Goal: Information Seeking & Learning: Compare options

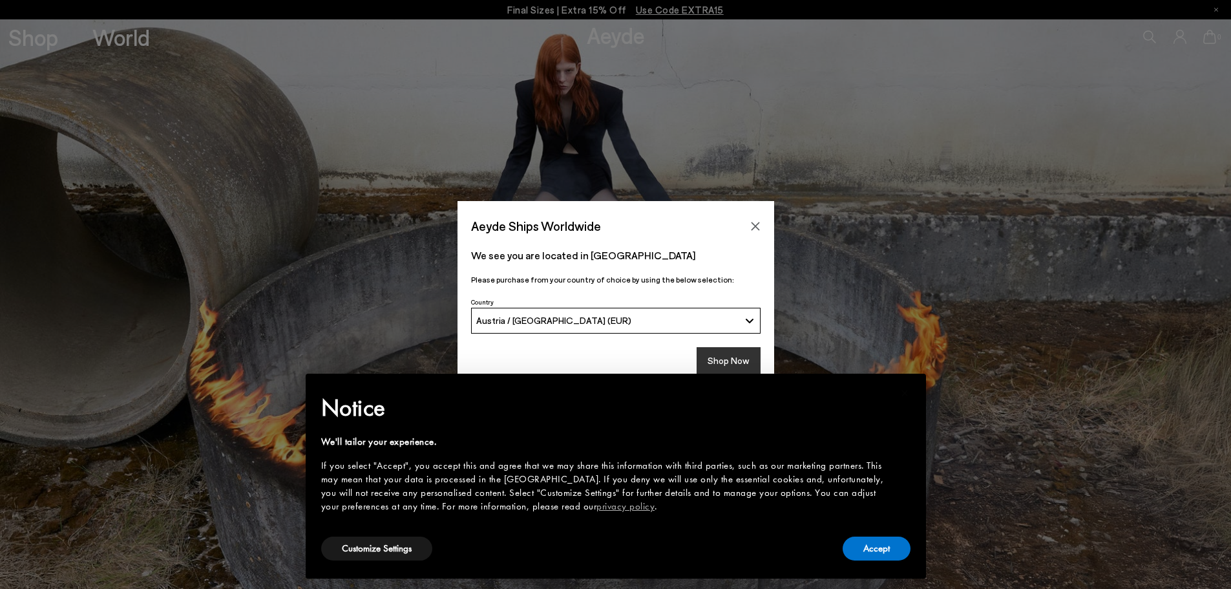
click at [726, 359] on button "Shop Now" at bounding box center [729, 360] width 64 height 27
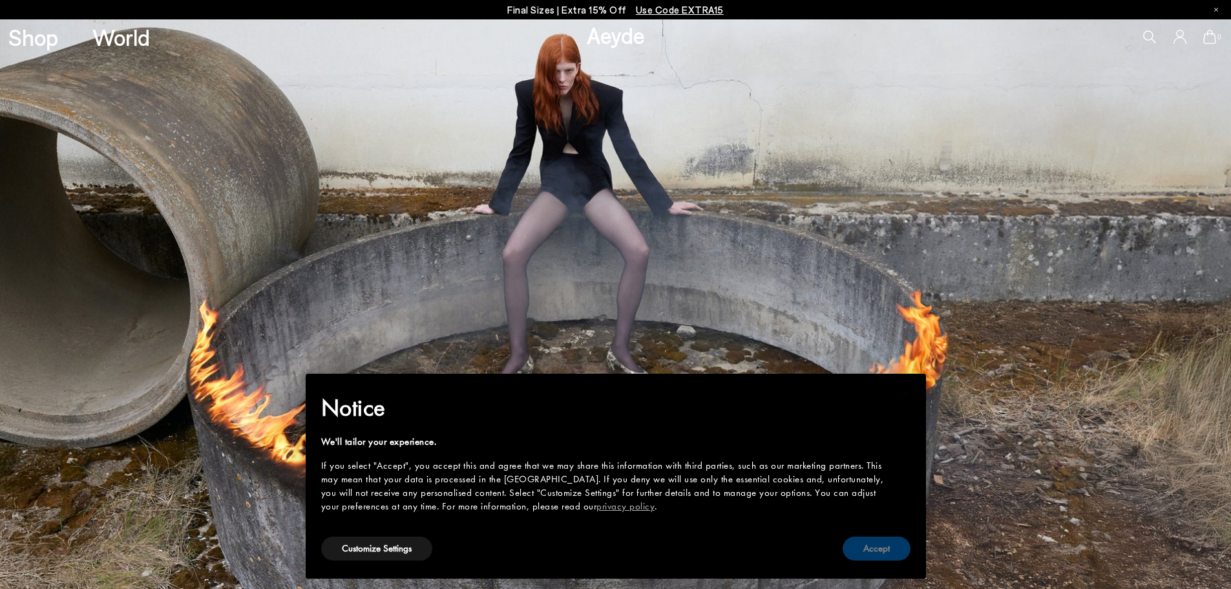
click at [869, 544] on button "Accept" at bounding box center [877, 548] width 68 height 24
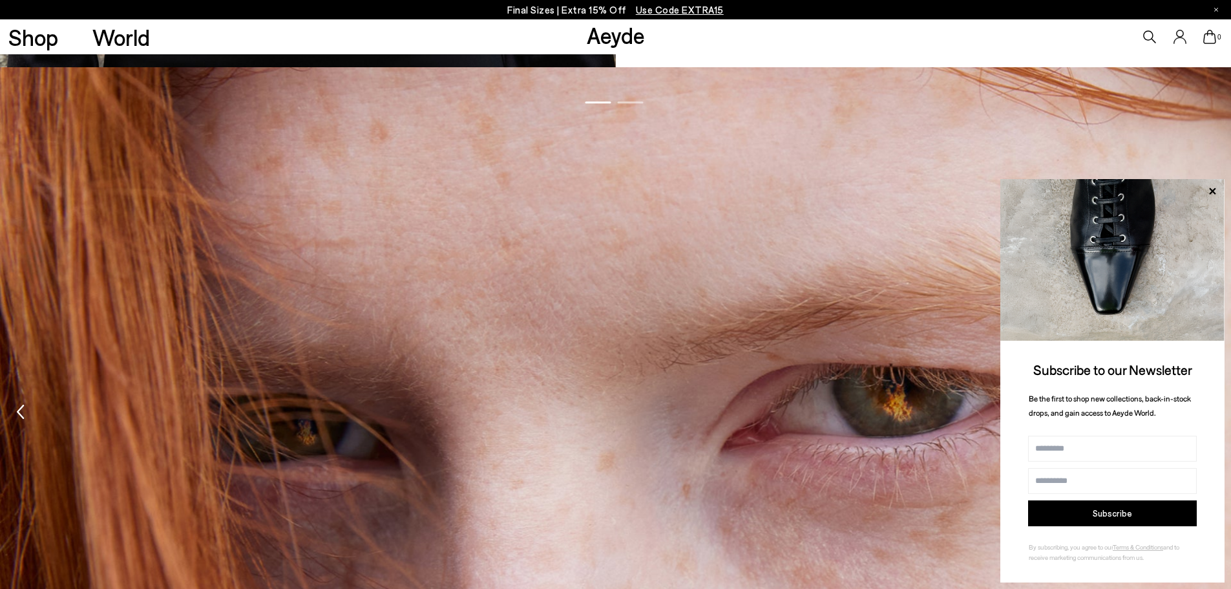
scroll to position [2035, 0]
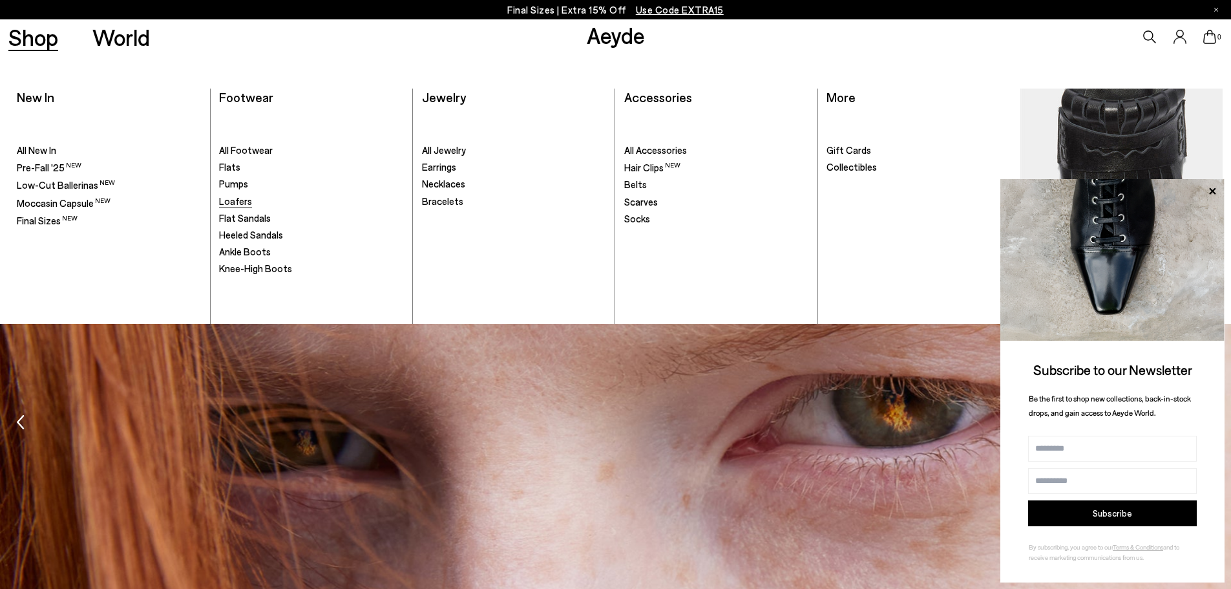
click at [230, 196] on span "Loafers" at bounding box center [235, 201] width 33 height 12
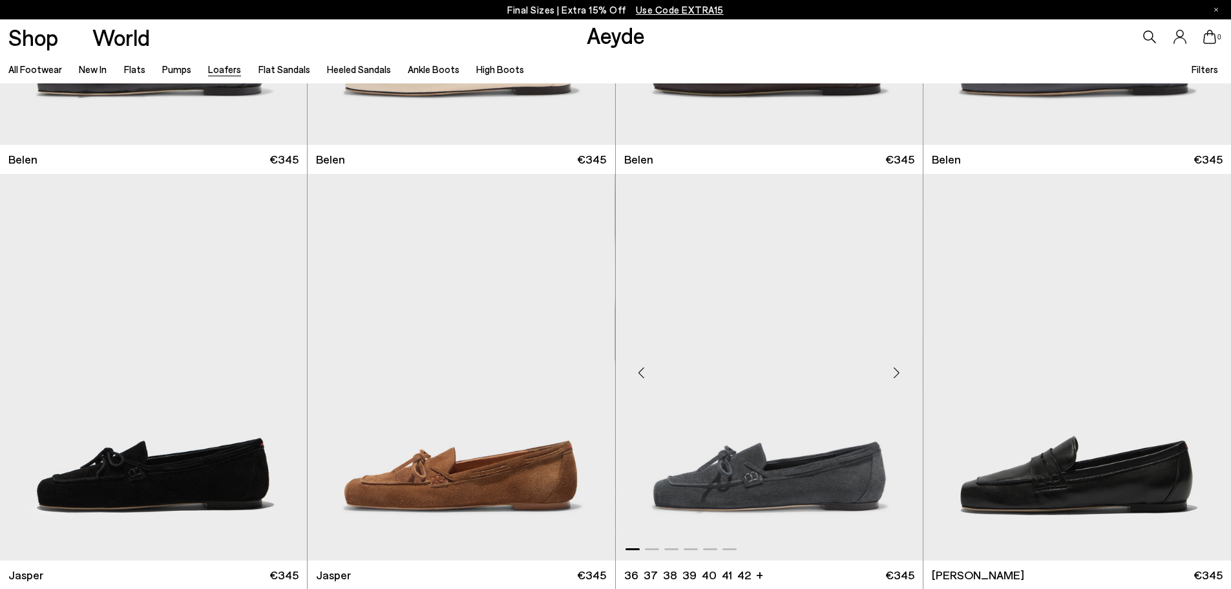
scroll to position [388, 0]
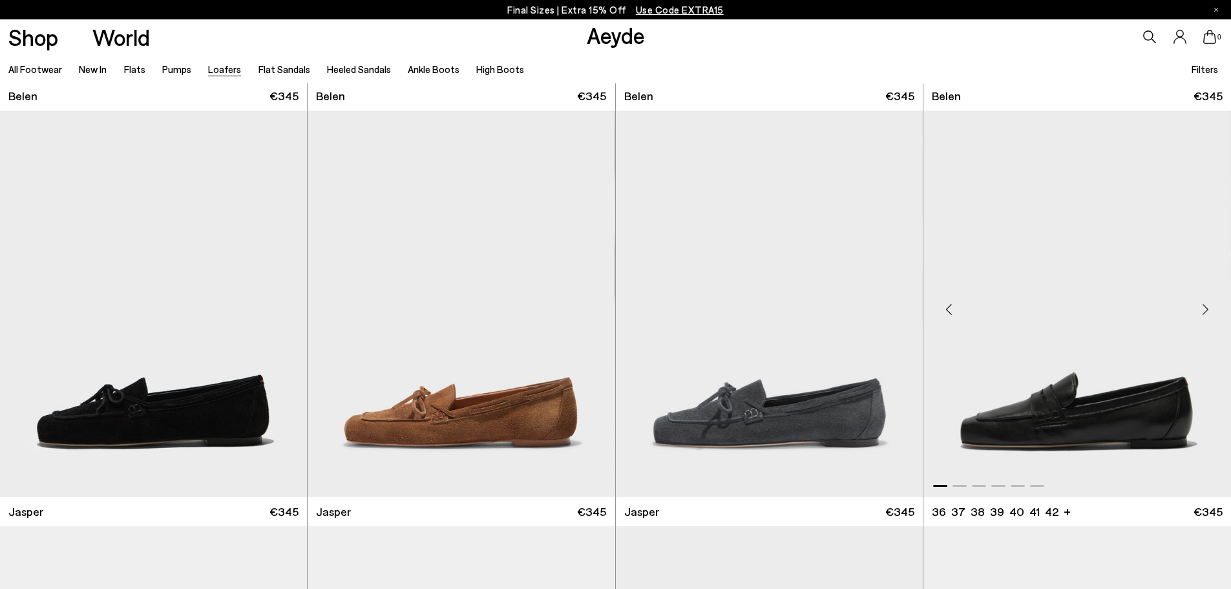
click at [1013, 429] on img "1 / 6" at bounding box center [1077, 303] width 308 height 386
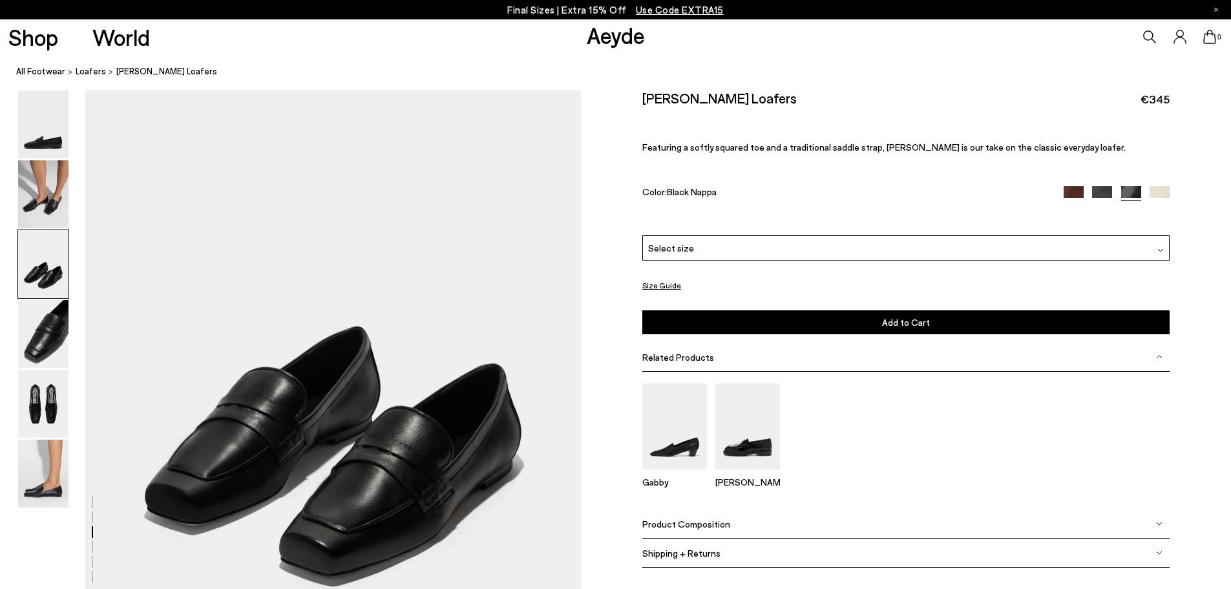
scroll to position [1422, 0]
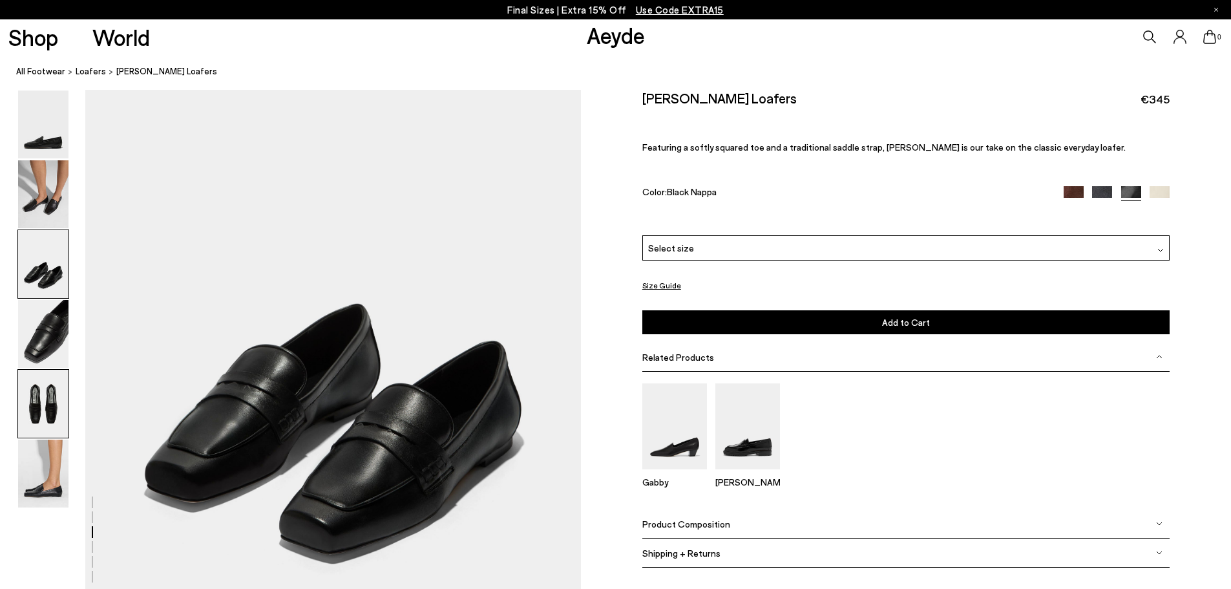
click at [48, 406] on img at bounding box center [43, 404] width 50 height 68
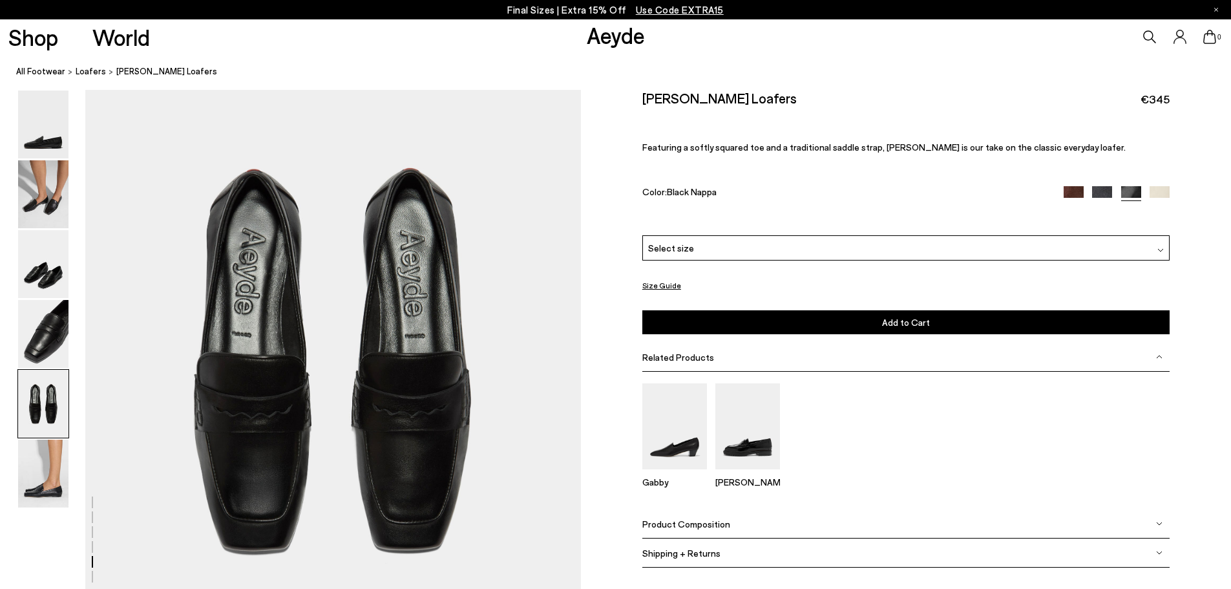
scroll to position [2780, 0]
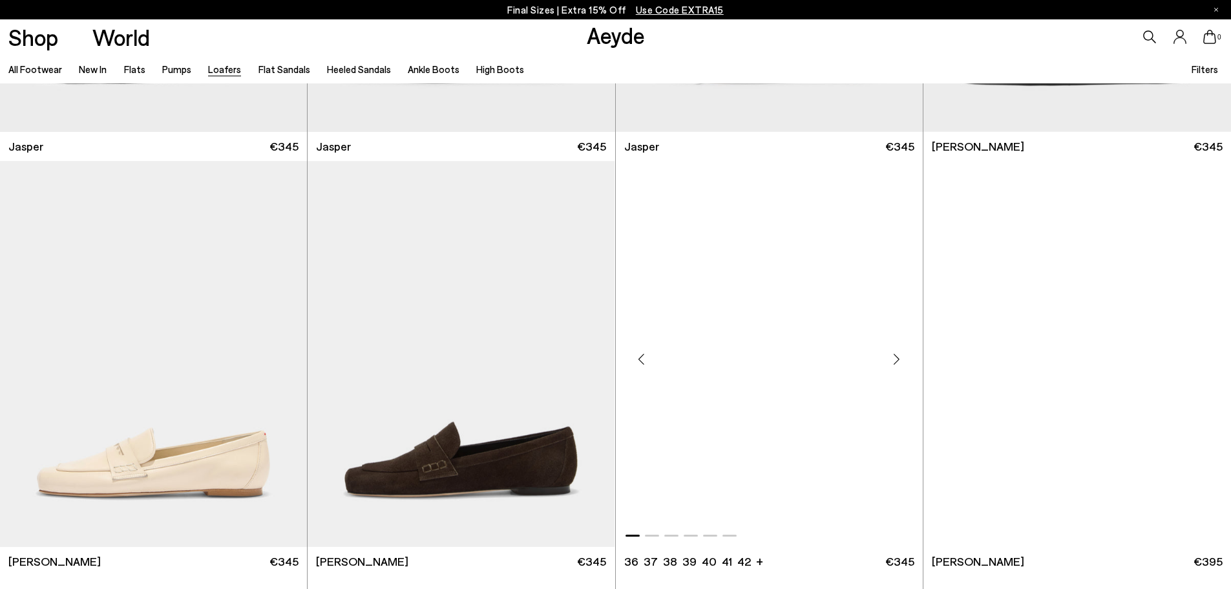
scroll to position [775, 0]
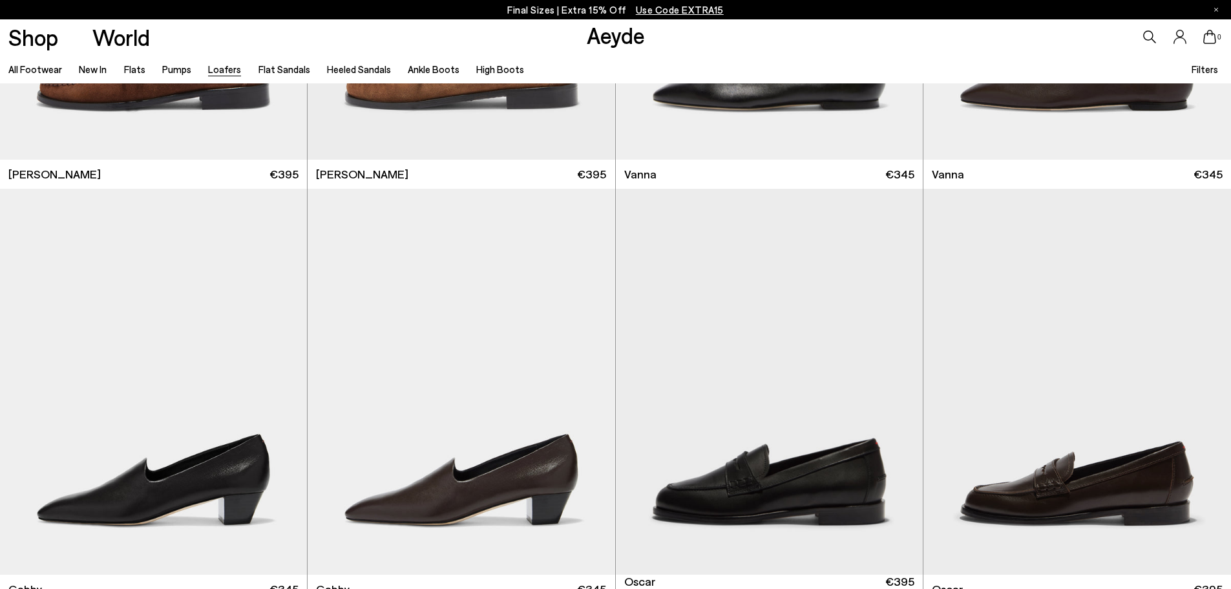
scroll to position [2003, 0]
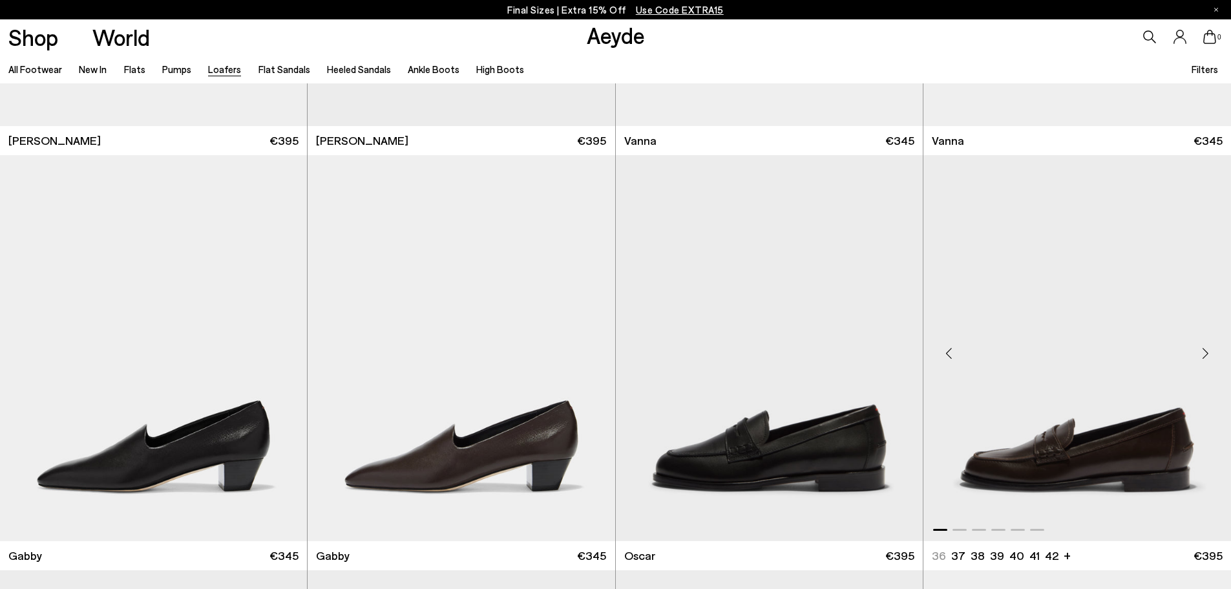
click at [1021, 461] on img "1 / 6" at bounding box center [1077, 348] width 308 height 386
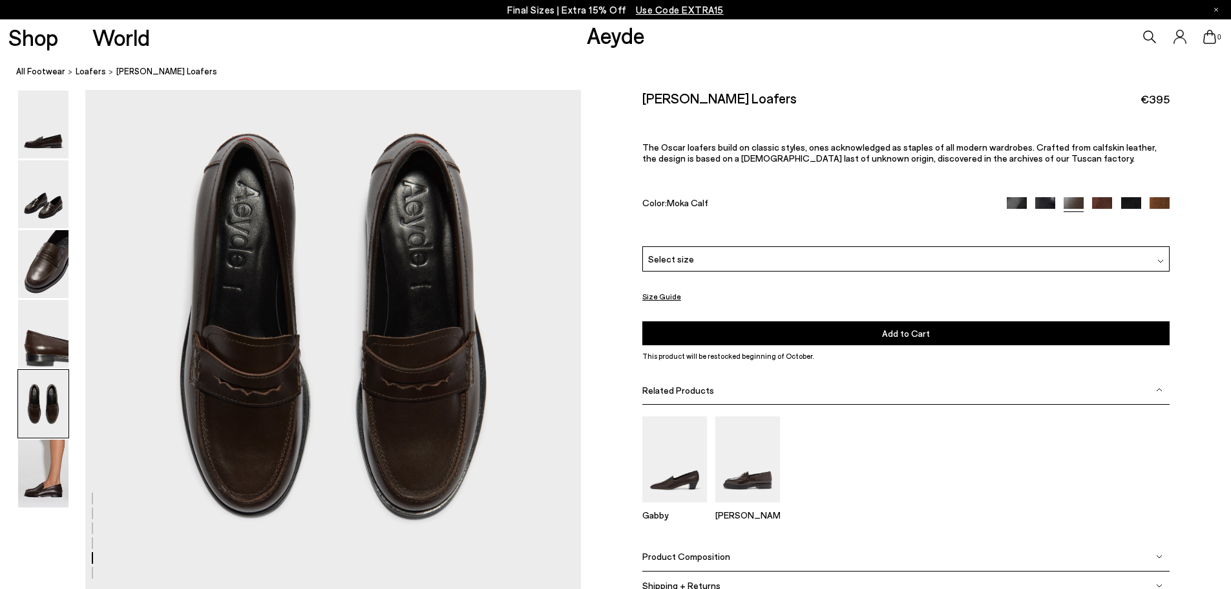
scroll to position [2585, 0]
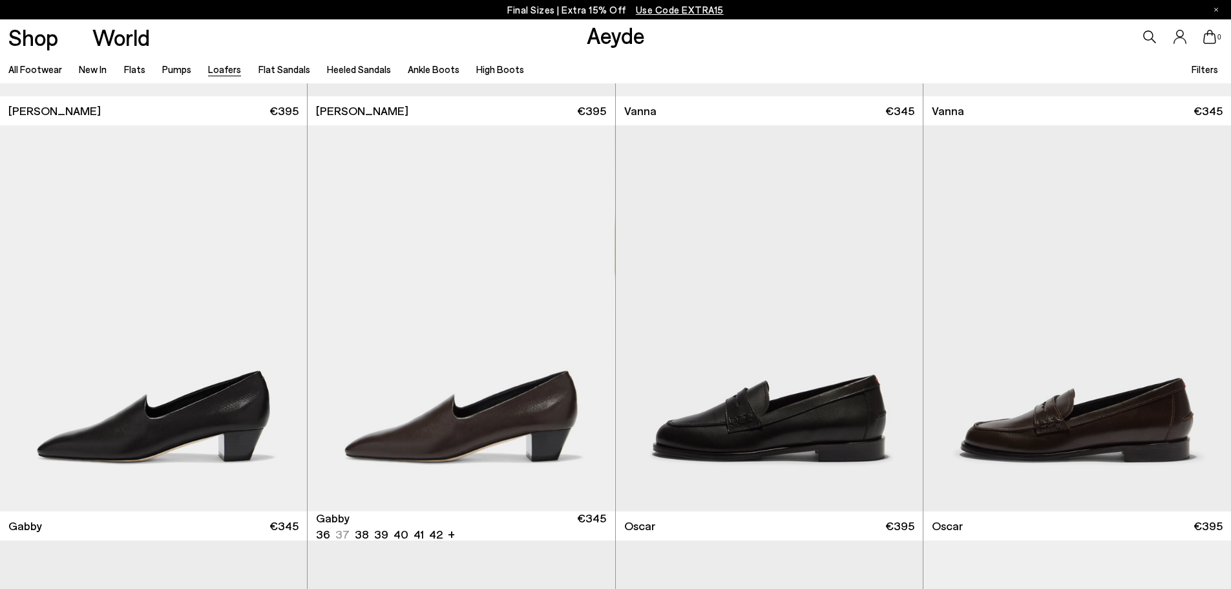
scroll to position [2010, 0]
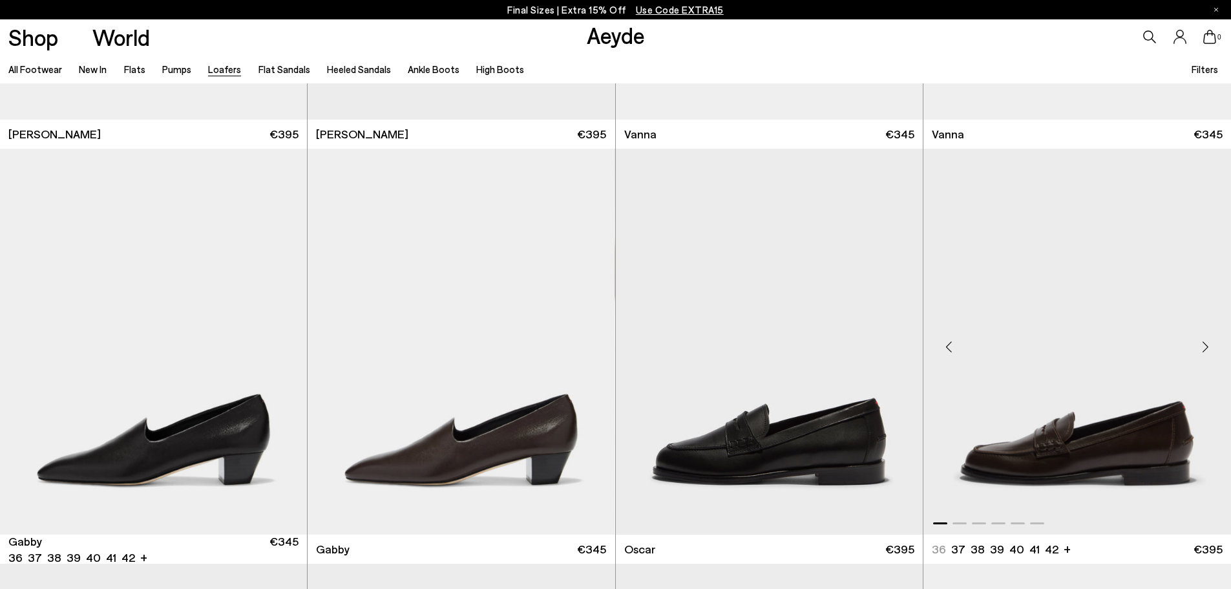
click at [1031, 459] on img "1 / 6" at bounding box center [1077, 342] width 308 height 386
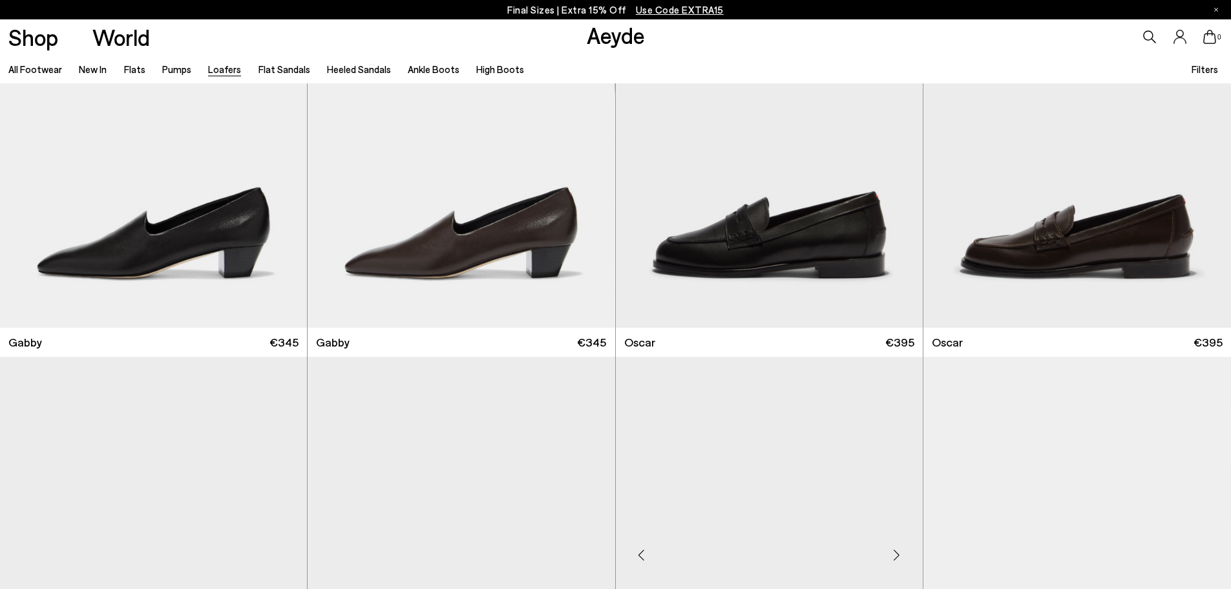
scroll to position [2203, 0]
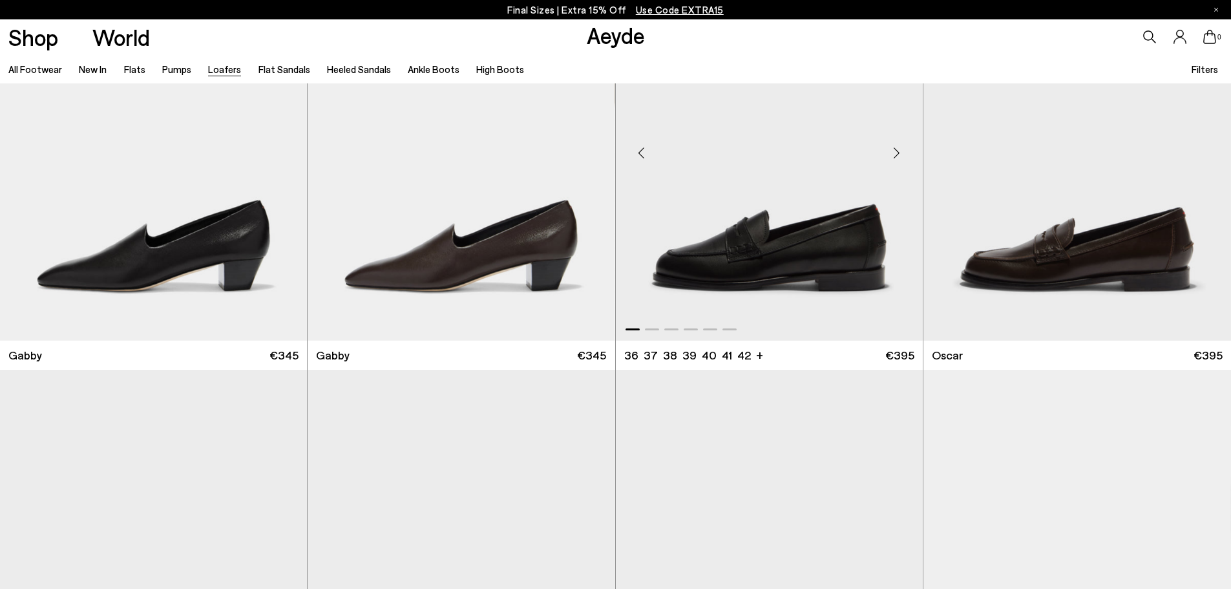
click at [778, 270] on img "1 / 6" at bounding box center [769, 148] width 307 height 386
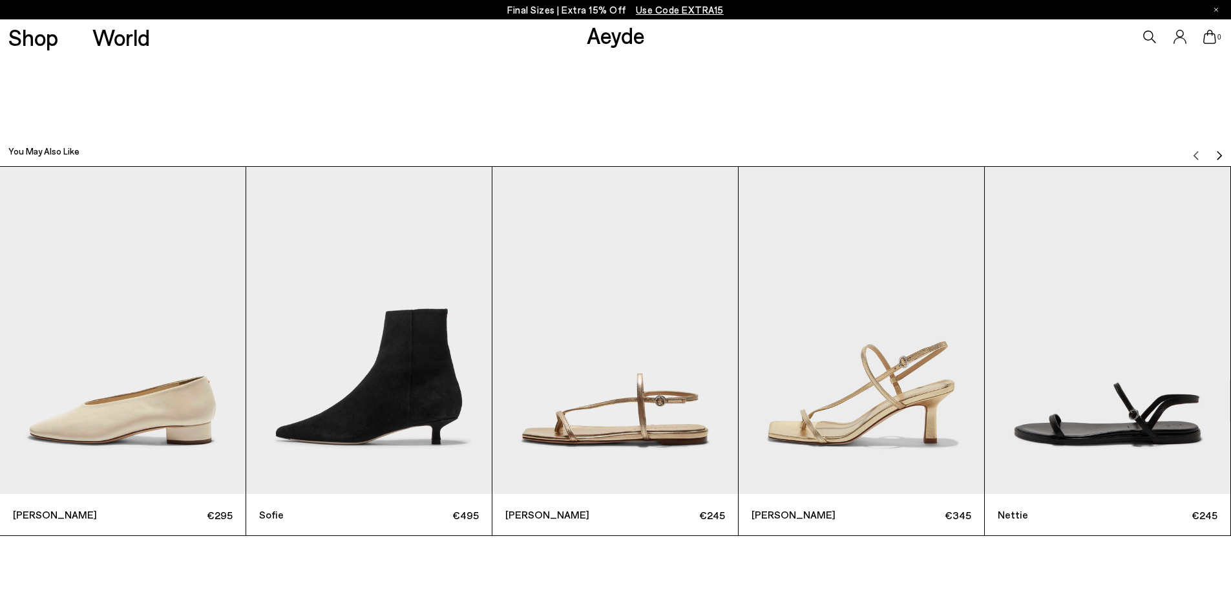
scroll to position [3877, 0]
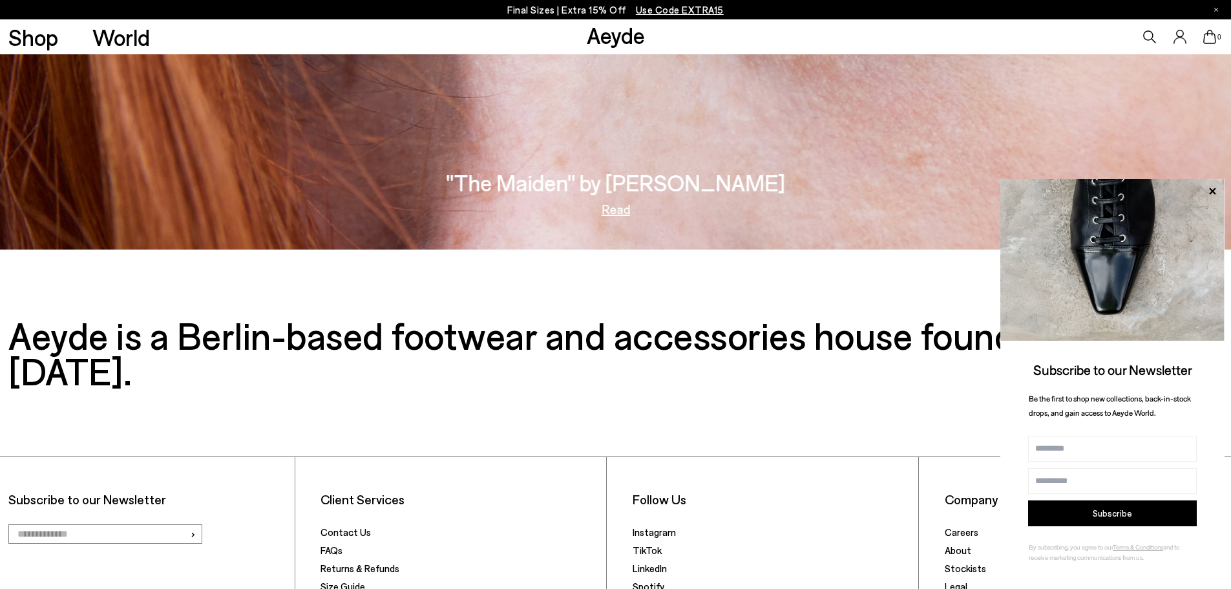
scroll to position [2682, 0]
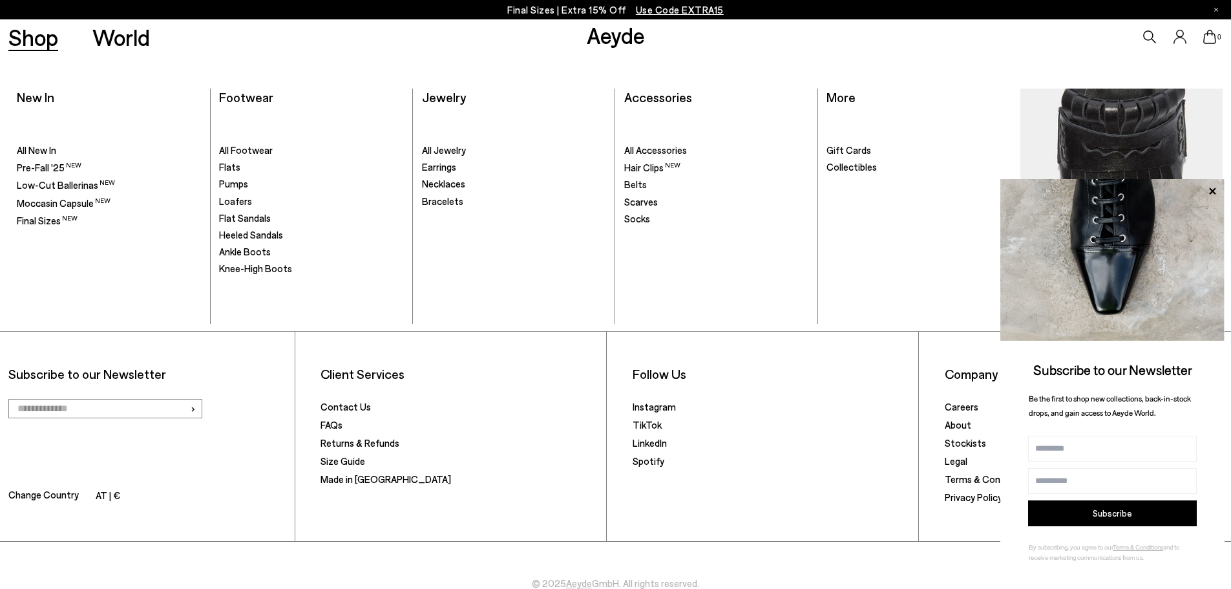
click at [32, 41] on link "Shop" at bounding box center [33, 37] width 50 height 23
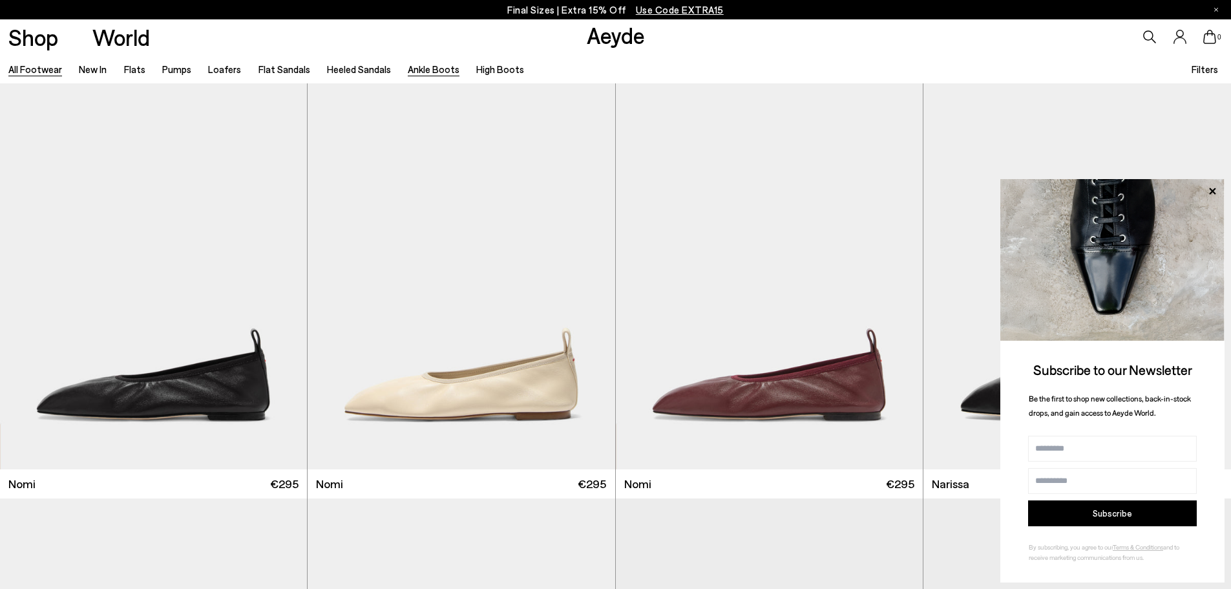
click at [425, 67] on link "Ankle Boots" at bounding box center [434, 69] width 52 height 12
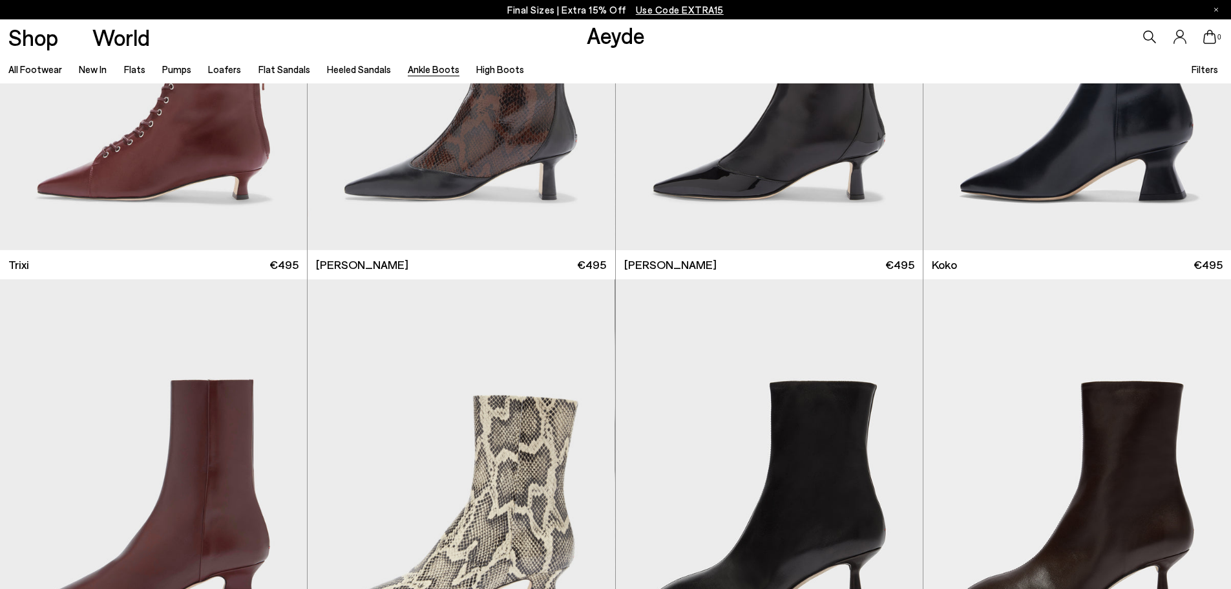
scroll to position [840, 0]
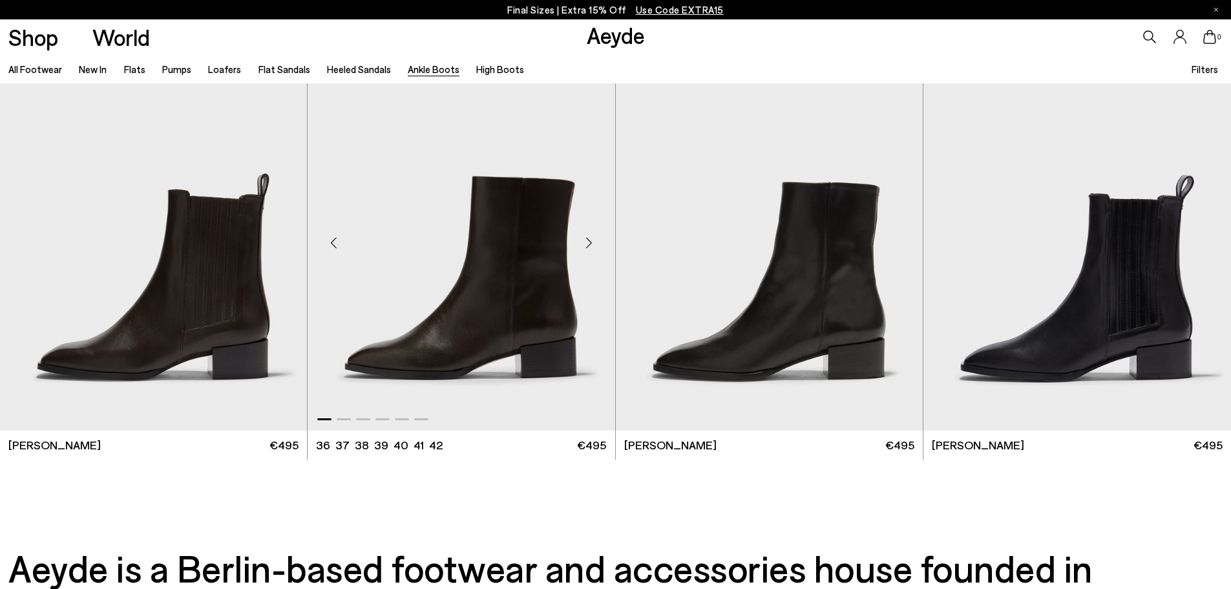
scroll to position [3360, 0]
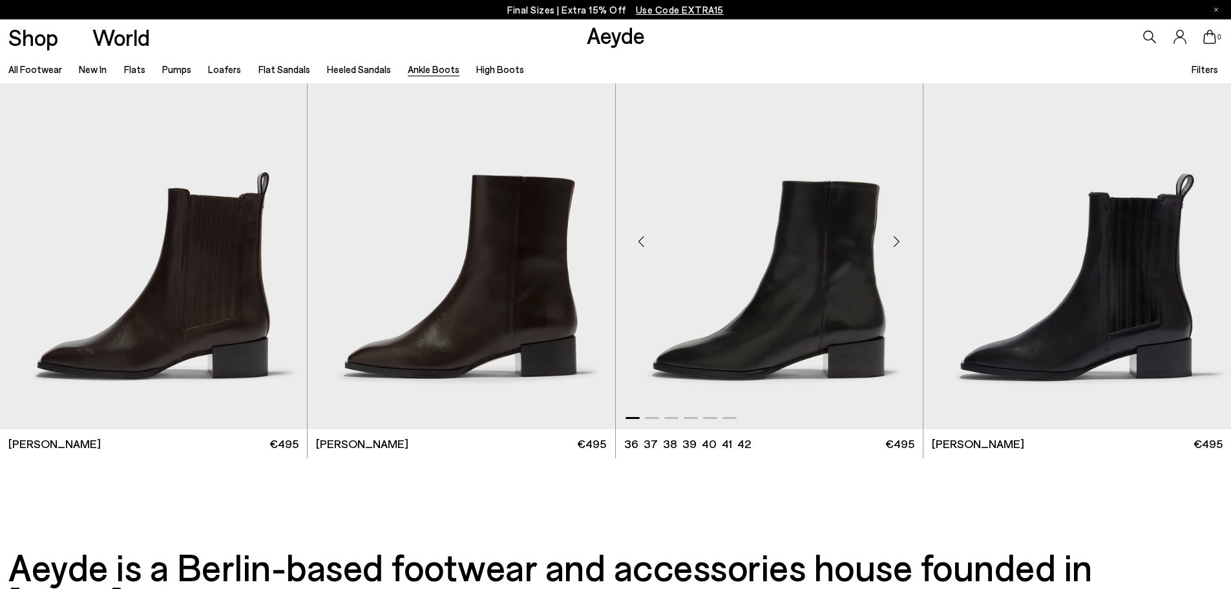
click at [779, 310] on img "1 / 6" at bounding box center [769, 236] width 307 height 386
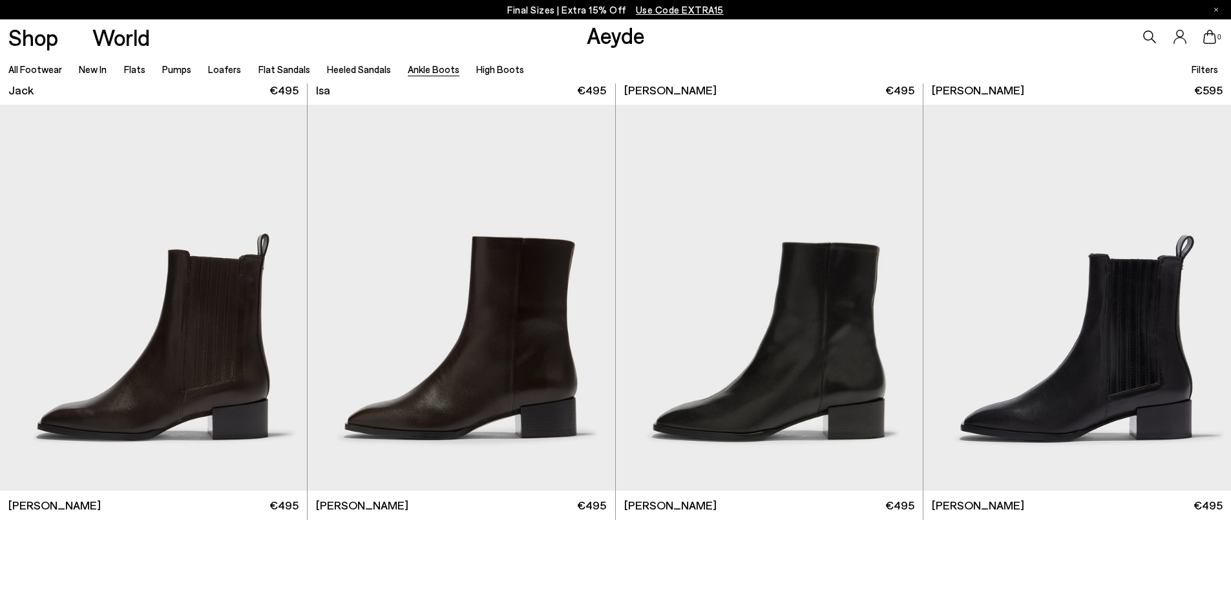
scroll to position [3329, 0]
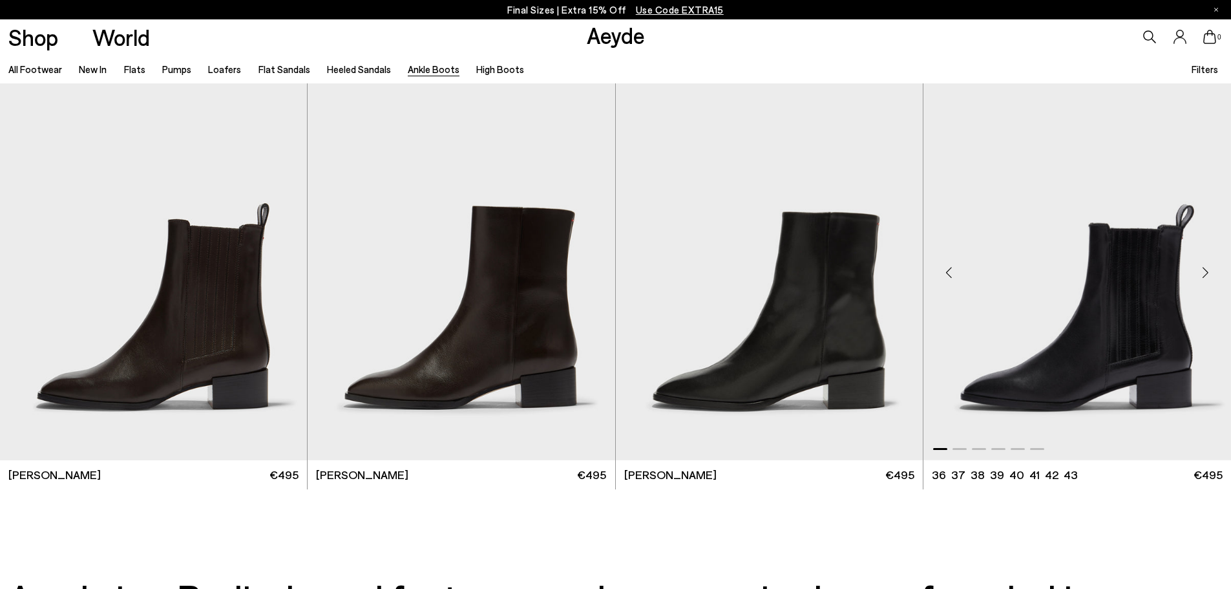
click at [1124, 361] on img "1 / 6" at bounding box center [1077, 267] width 308 height 386
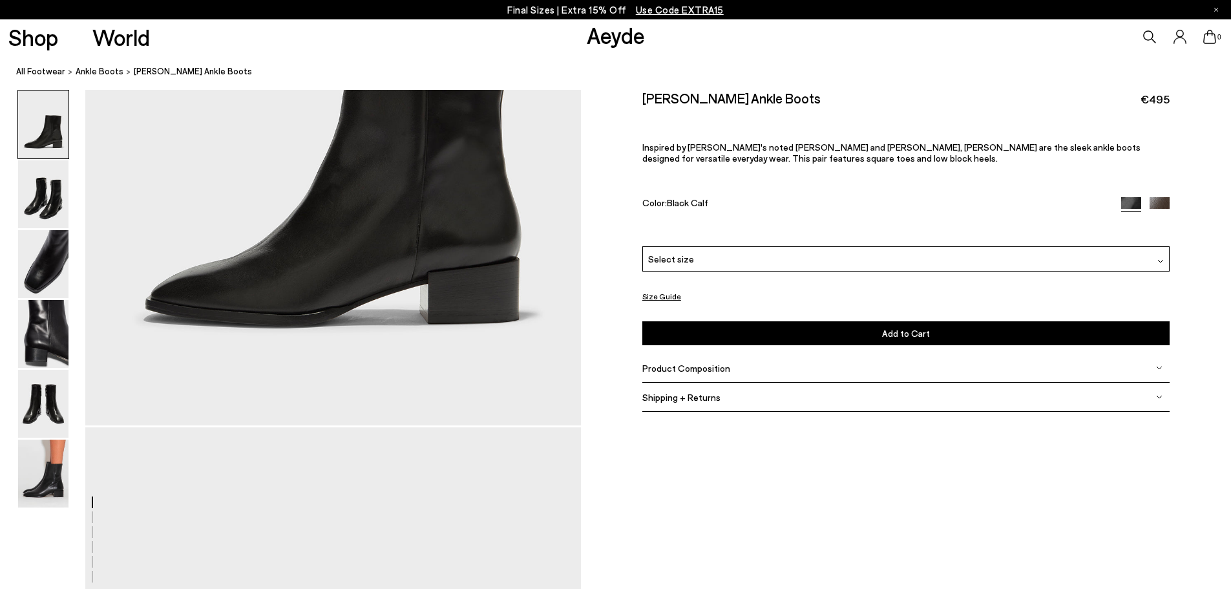
scroll to position [102, 0]
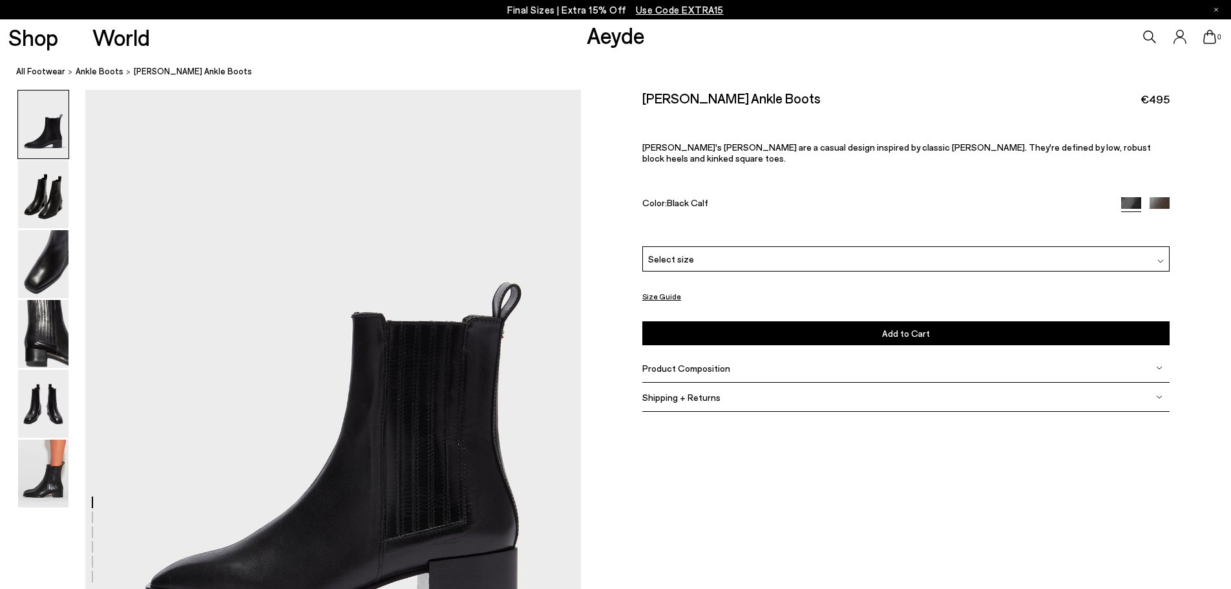
scroll to position [258, 0]
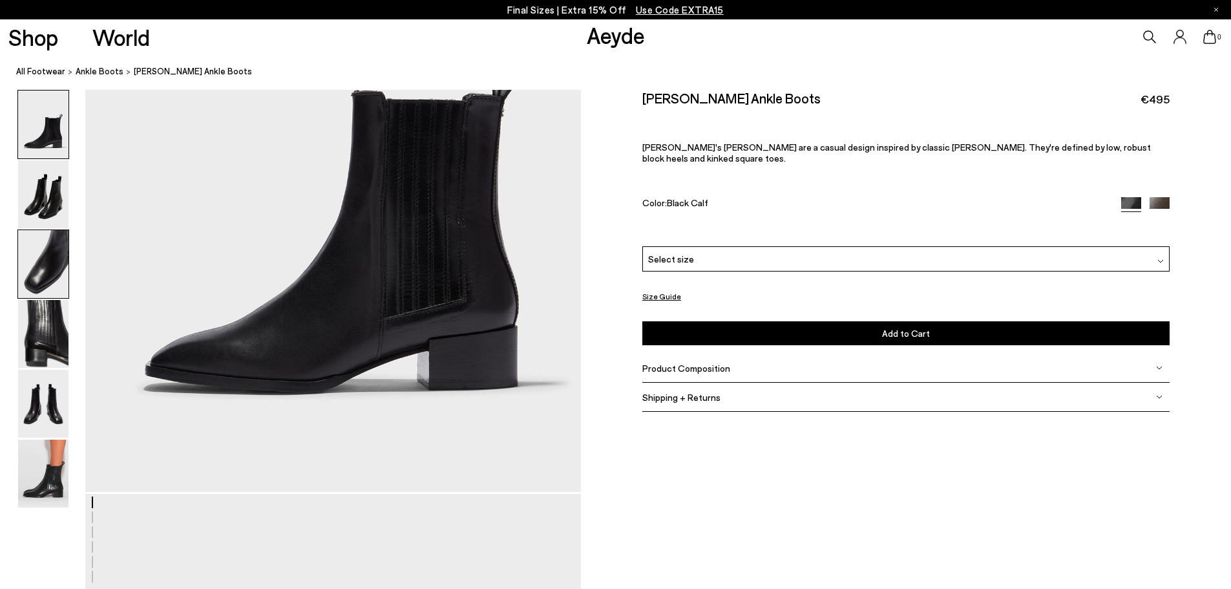
click at [46, 268] on img at bounding box center [43, 264] width 50 height 68
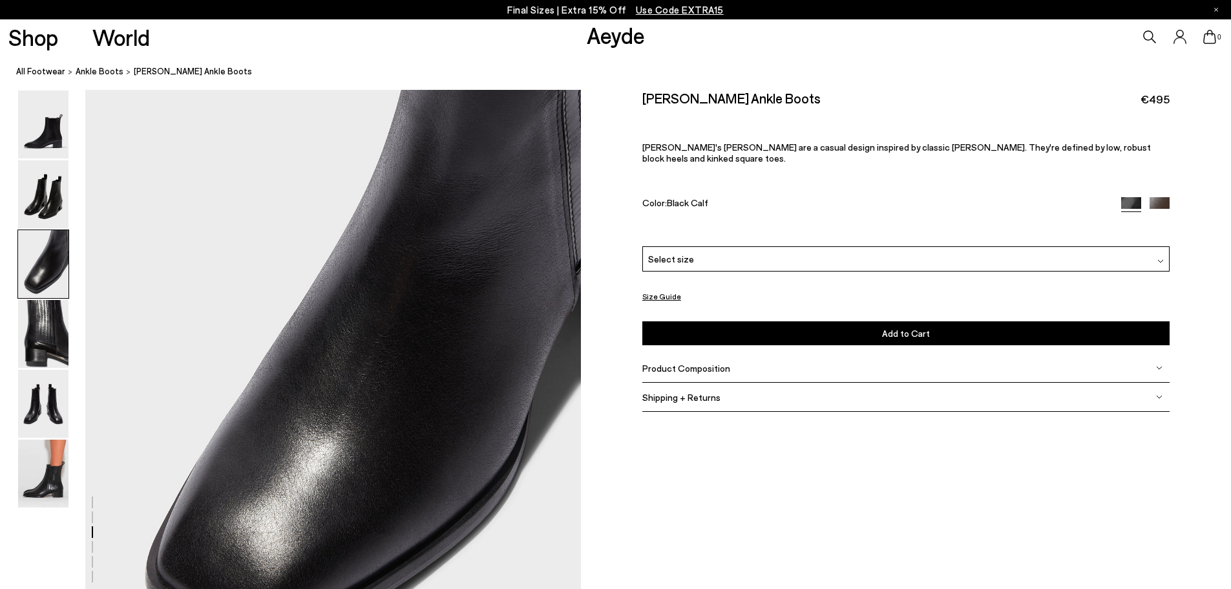
scroll to position [1326, 0]
